Goal: Task Accomplishment & Management: Manage account settings

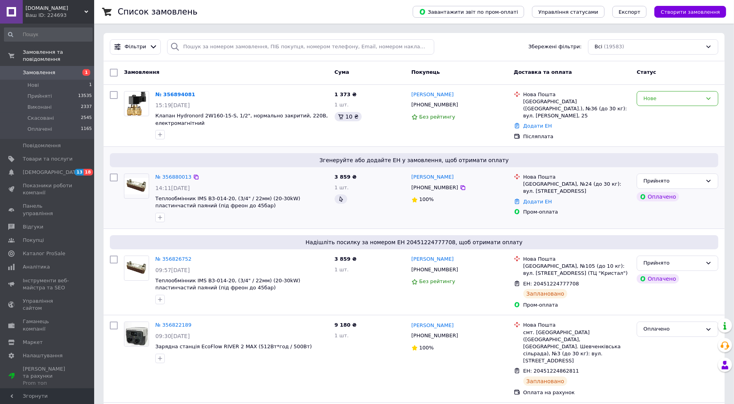
click at [308, 154] on div "Згенеруйте або додайте ЕН у замовлення, щоб отримати оплату" at bounding box center [414, 160] width 609 height 14
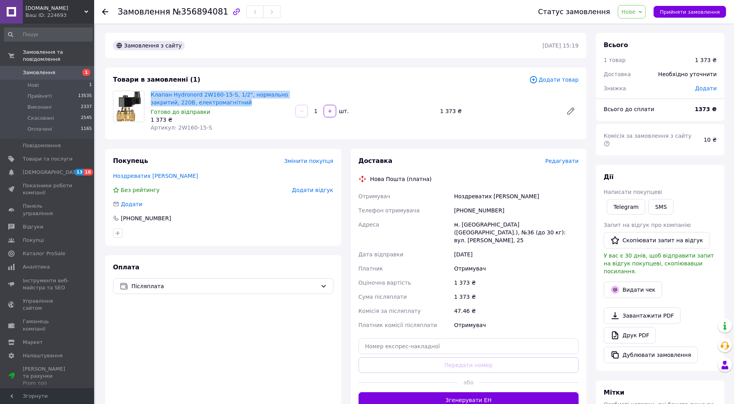
click at [239, 72] on div "Товари в замовленні (1) Додати товар Клапан Hydronord 2W160-15-S, 1/2", нормаль…" at bounding box center [345, 103] width 481 height 72
